Goal: Information Seeking & Learning: Learn about a topic

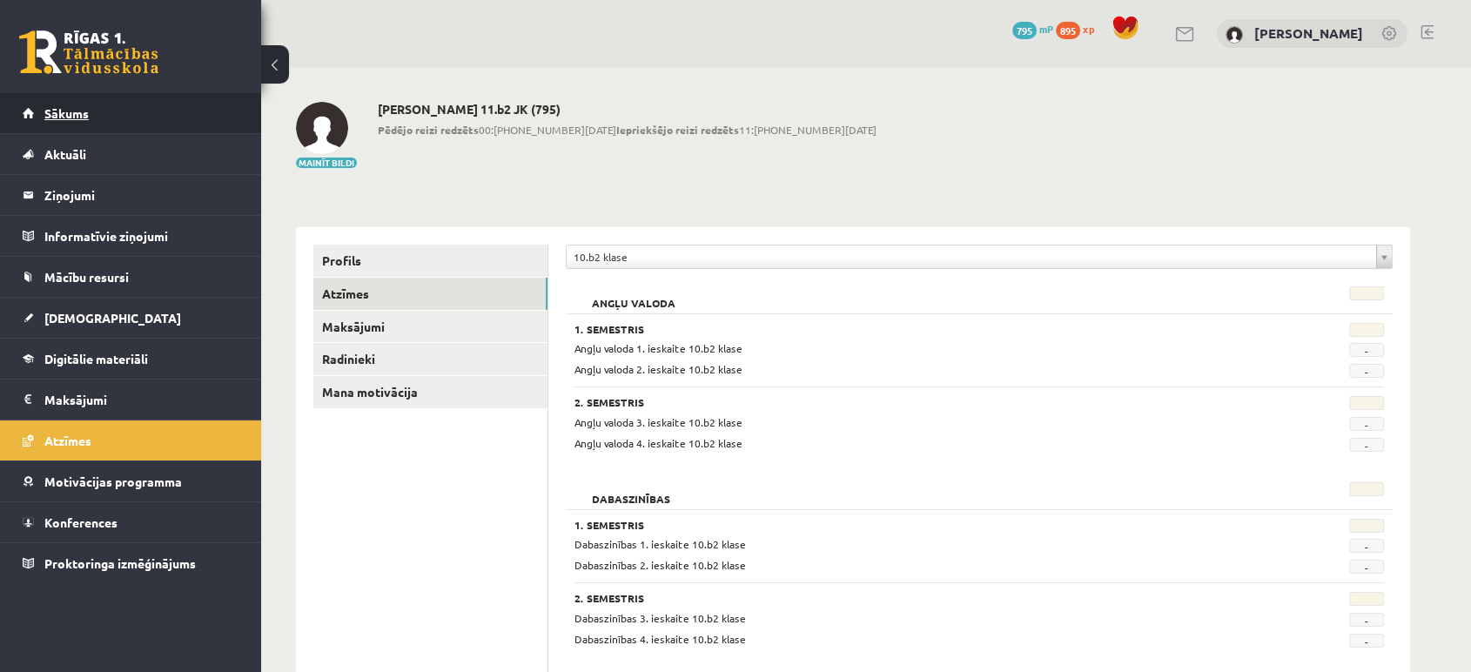
click at [108, 101] on link "Sākums" at bounding box center [131, 113] width 217 height 40
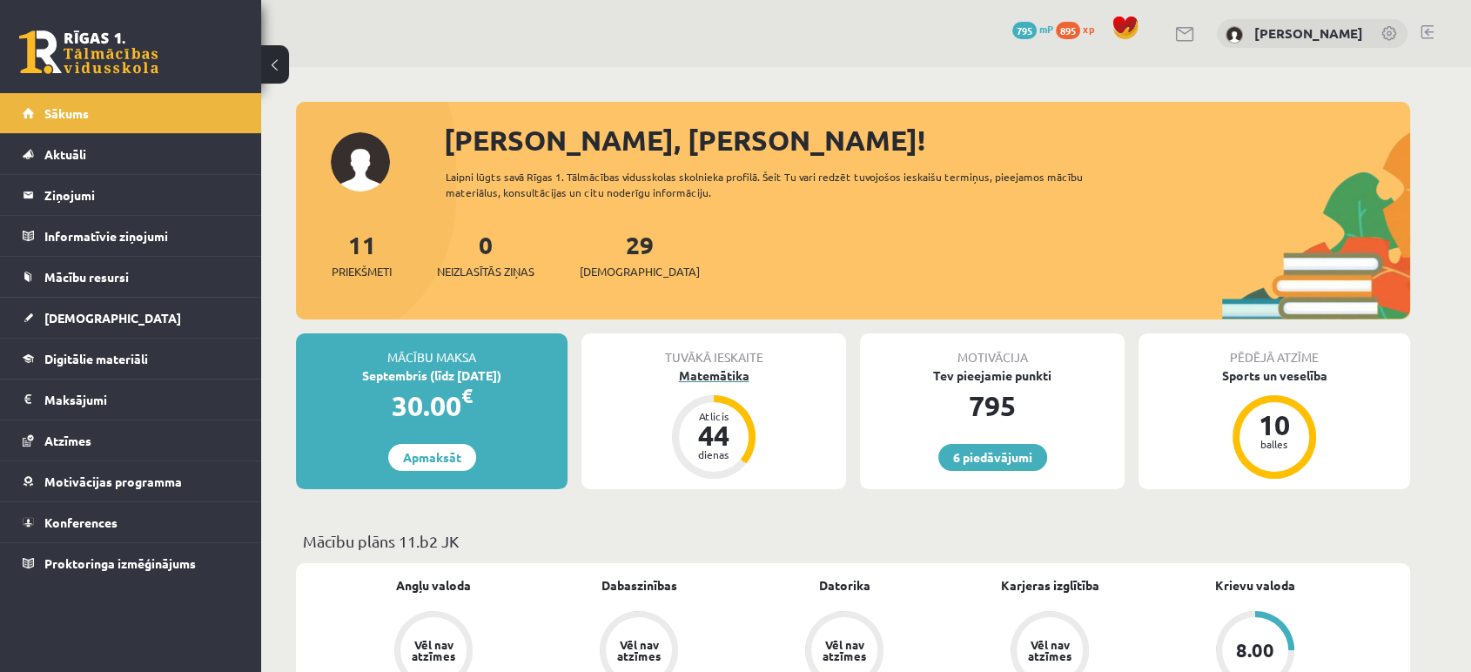
click at [721, 368] on div "Matemātika" at bounding box center [713, 375] width 265 height 18
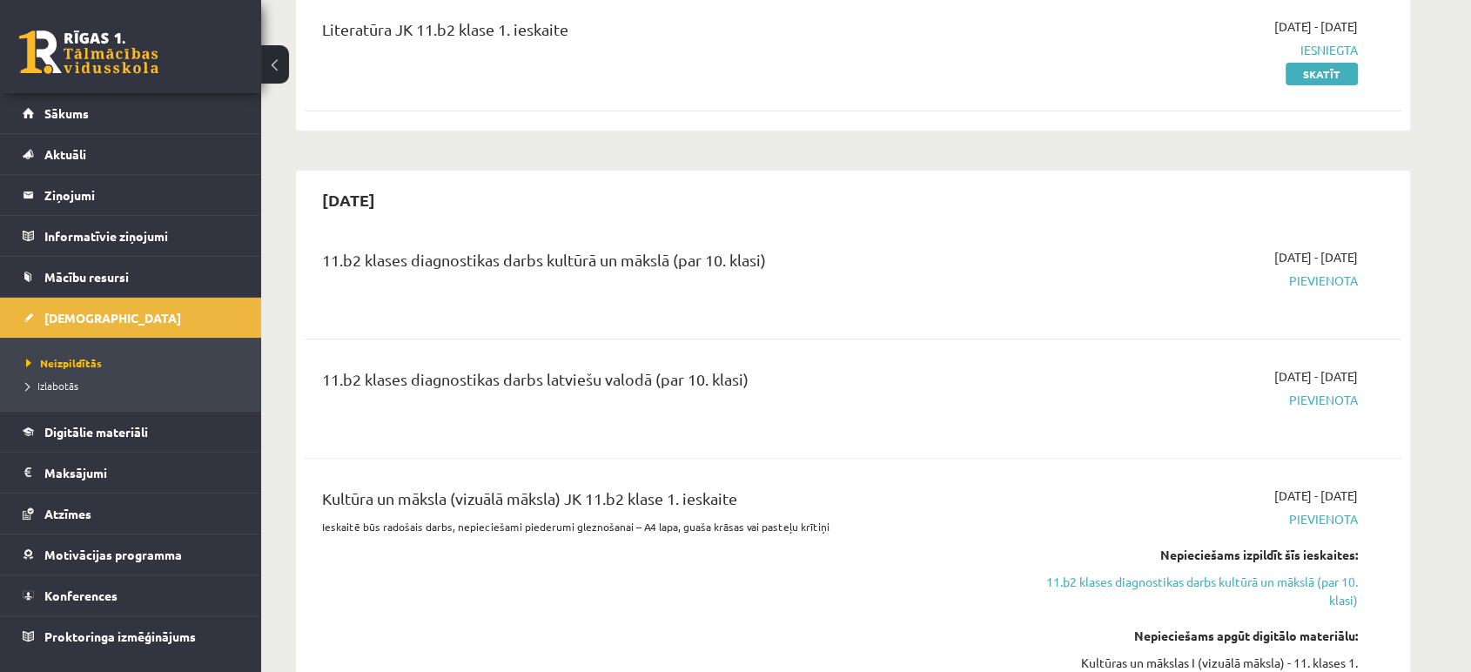
scroll to position [460, 0]
click at [1140, 328] on div "11.b2 klases diagnostikas darbs kultūrā un mākslā (par 10. klasi) 2025-10-01 - …" at bounding box center [853, 280] width 1097 height 97
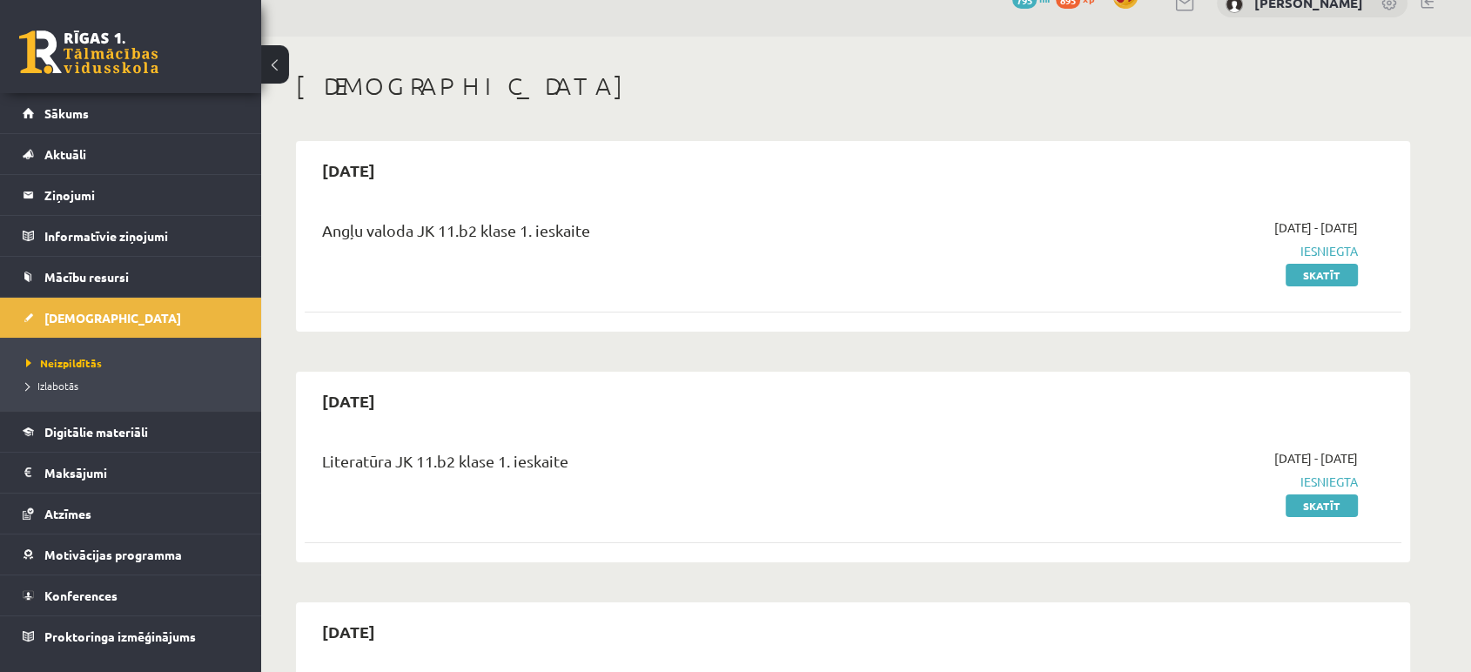
scroll to position [0, 0]
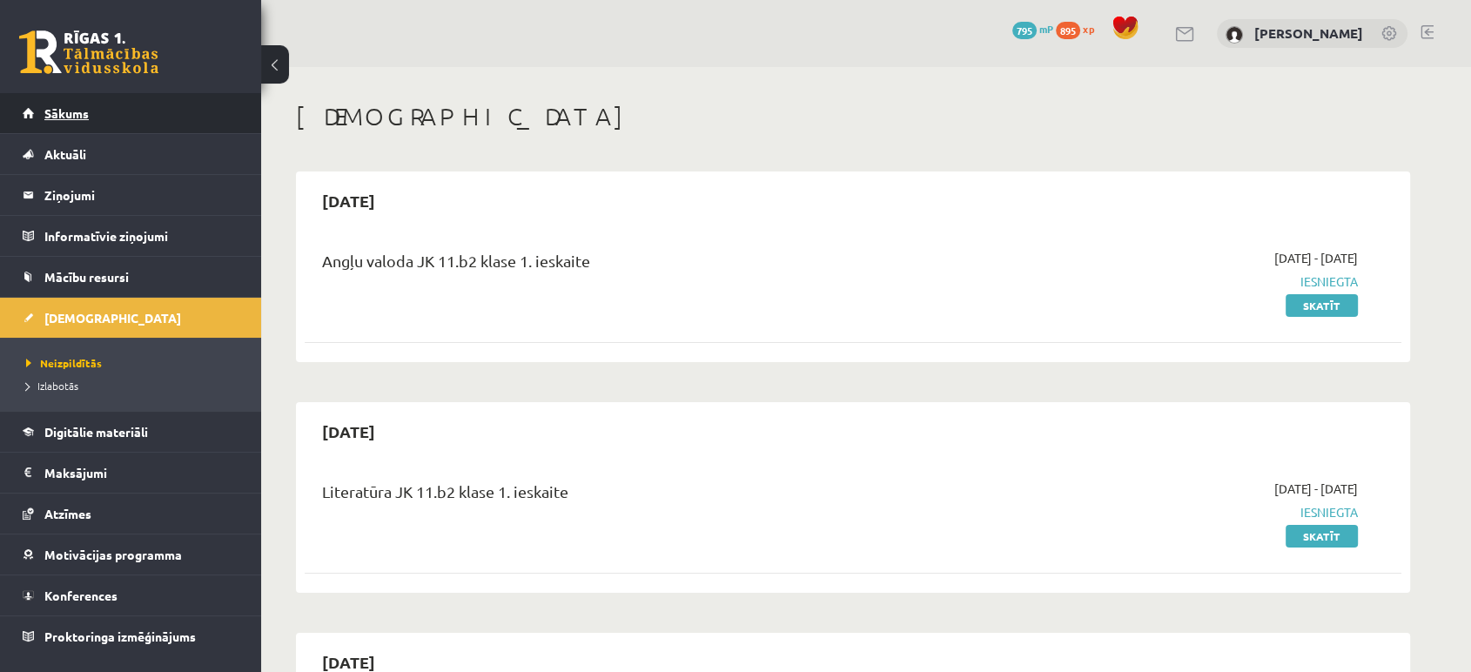
click at [132, 117] on link "Sākums" at bounding box center [131, 113] width 217 height 40
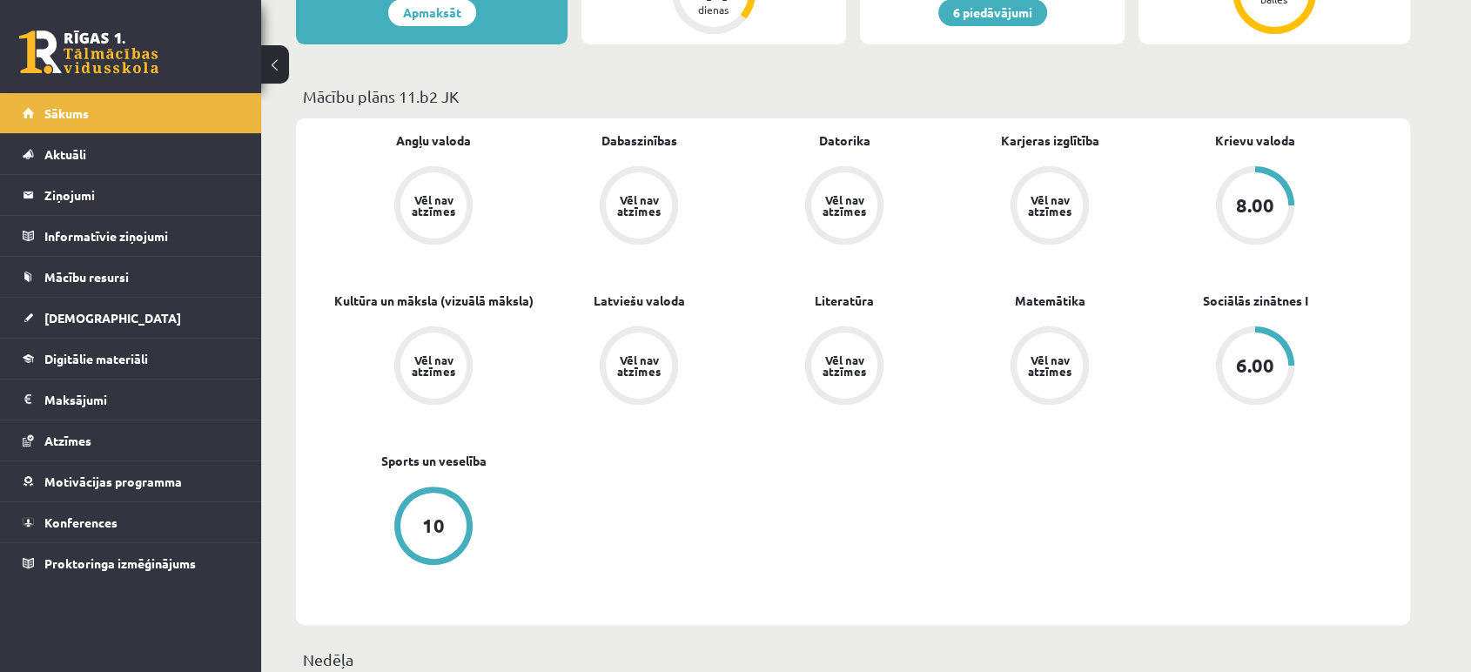
scroll to position [453, 0]
